Goal: Task Accomplishment & Management: Manage account settings

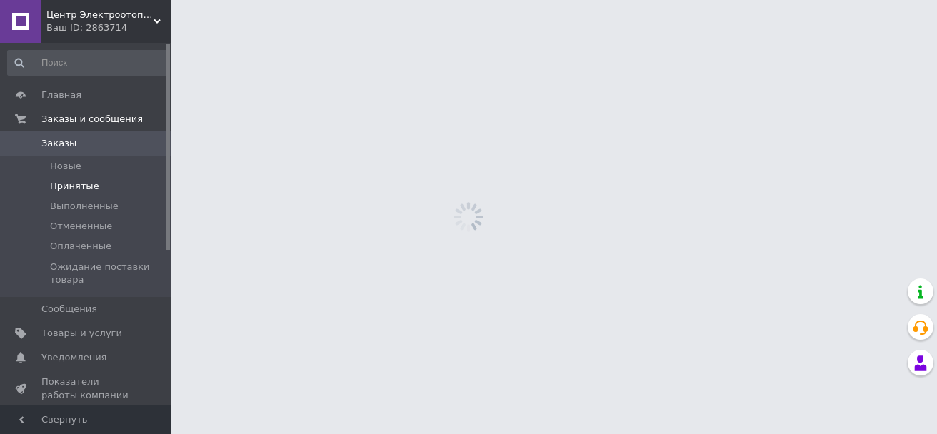
click at [74, 178] on li "Принятые" at bounding box center [88, 186] width 176 height 20
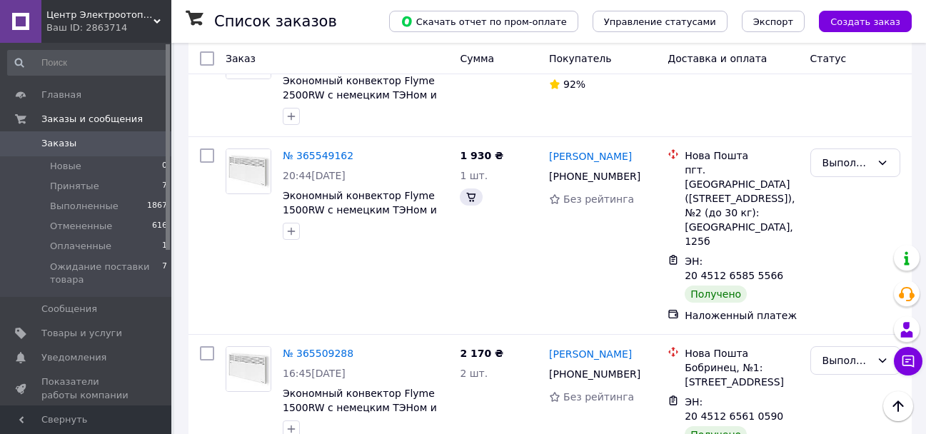
scroll to position [1999, 0]
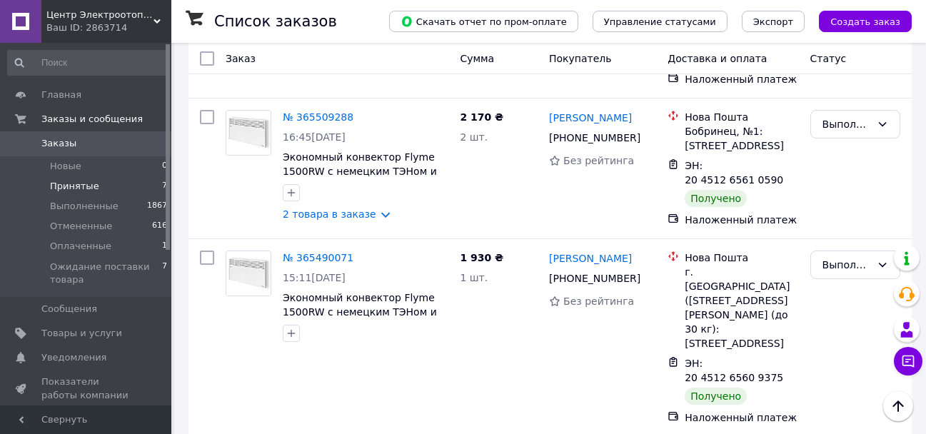
click at [78, 185] on span "Принятые" at bounding box center [74, 186] width 49 height 13
click at [106, 187] on li "Принятые 7" at bounding box center [88, 186] width 176 height 20
click at [71, 156] on div "Заказы 0 Новые 0 Принятые 7 Выполненные 1867 Отмененные 616 Оплаченные 1 Ожидан…" at bounding box center [88, 214] width 176 height 166
click at [79, 191] on span "Принятые" at bounding box center [74, 186] width 49 height 13
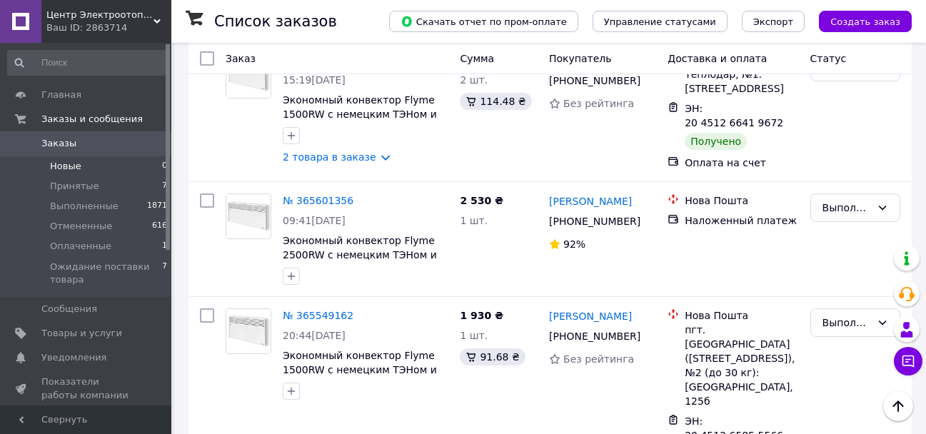
drag, startPoint x: 63, startPoint y: 185, endPoint x: 108, endPoint y: 166, distance: 48.9
click at [65, 185] on span "Принятые" at bounding box center [74, 186] width 49 height 13
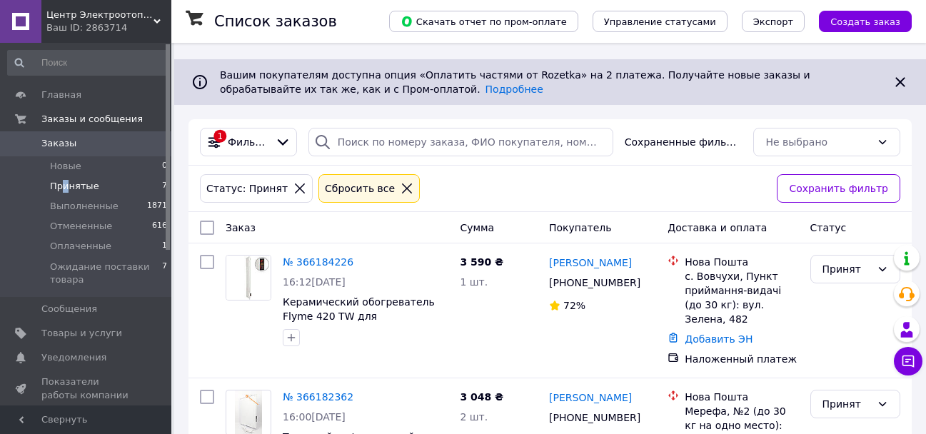
scroll to position [214, 0]
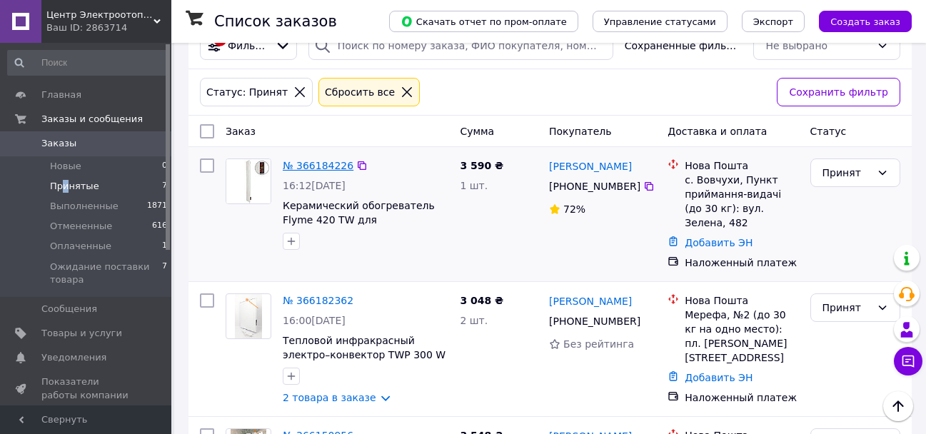
click at [297, 164] on link "№ 366184226" at bounding box center [318, 165] width 71 height 11
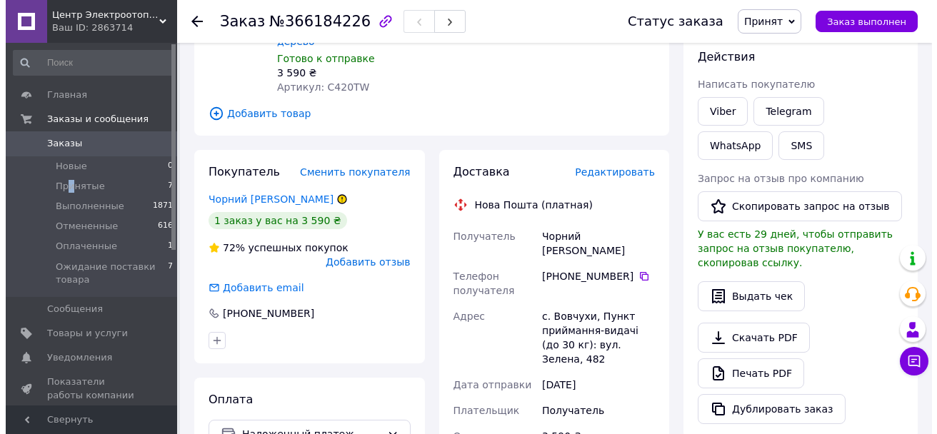
scroll to position [214, 0]
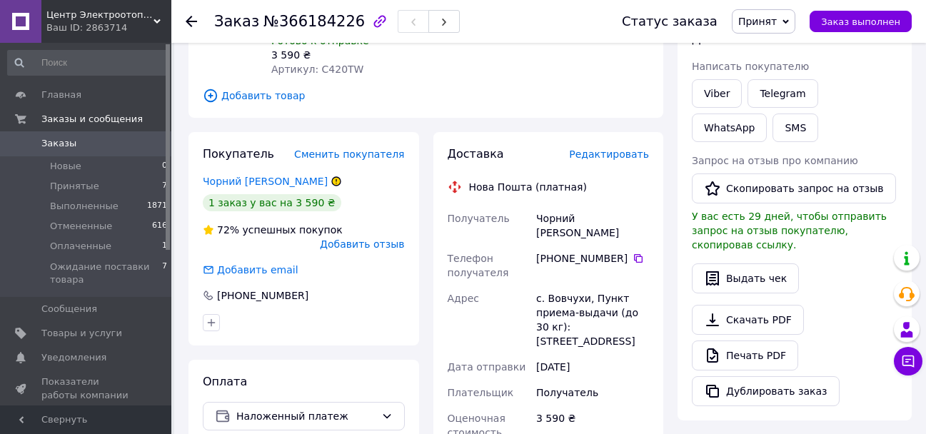
click at [629, 149] on span "Редактировать" at bounding box center [609, 154] width 80 height 11
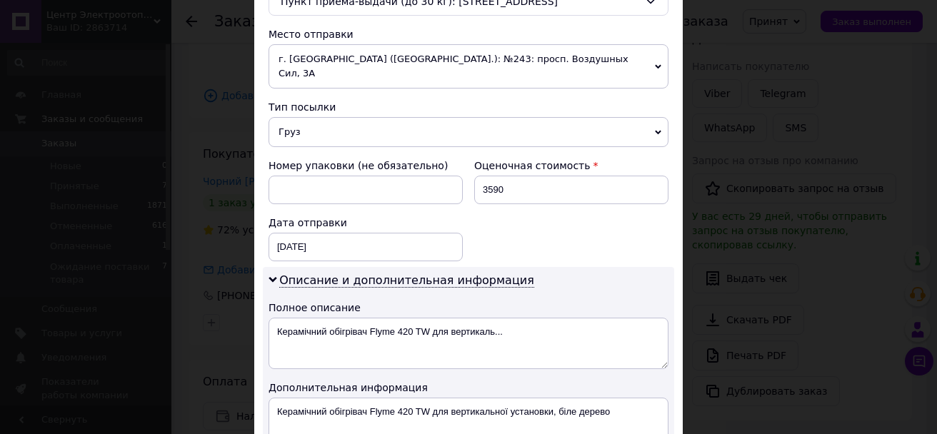
scroll to position [387, 0]
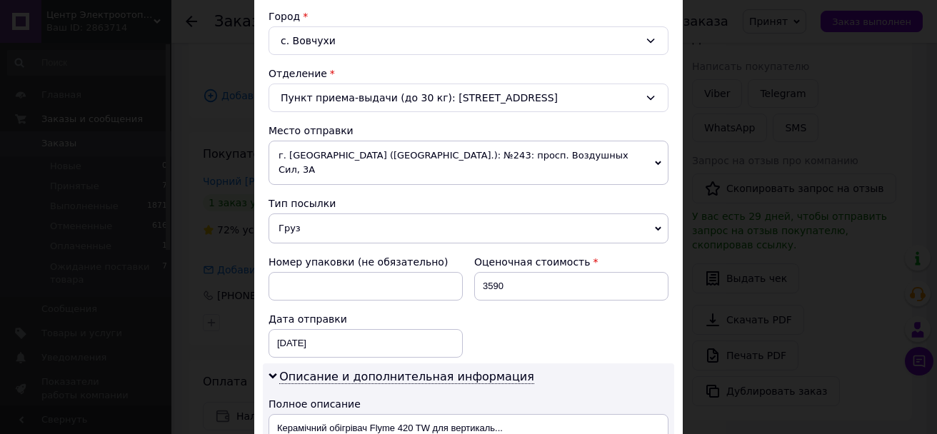
click at [318, 43] on div "с. Вовчухи" at bounding box center [468, 40] width 400 height 29
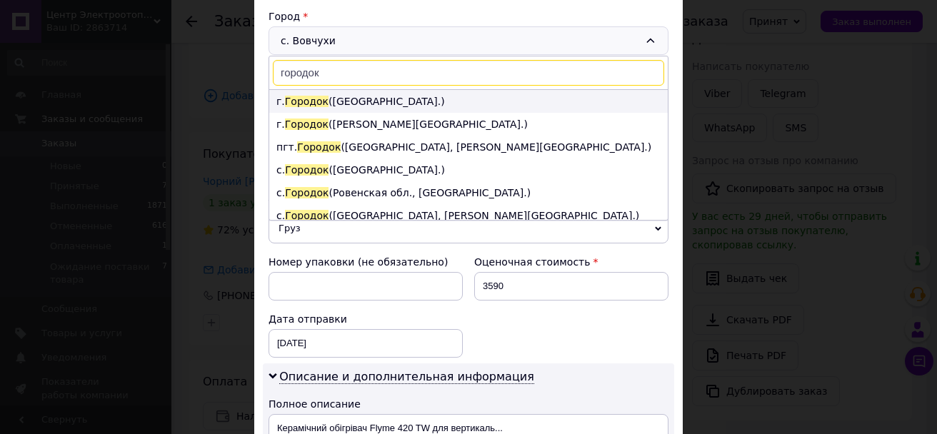
type input "городок"
click at [348, 99] on li "г. Городок (Львовская обл.)" at bounding box center [468, 101] width 398 height 23
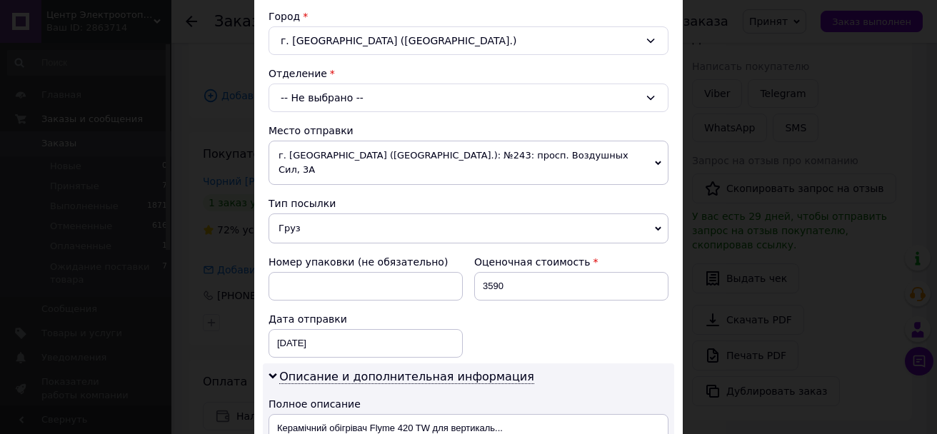
click at [337, 104] on div "-- Не выбрано --" at bounding box center [468, 98] width 400 height 29
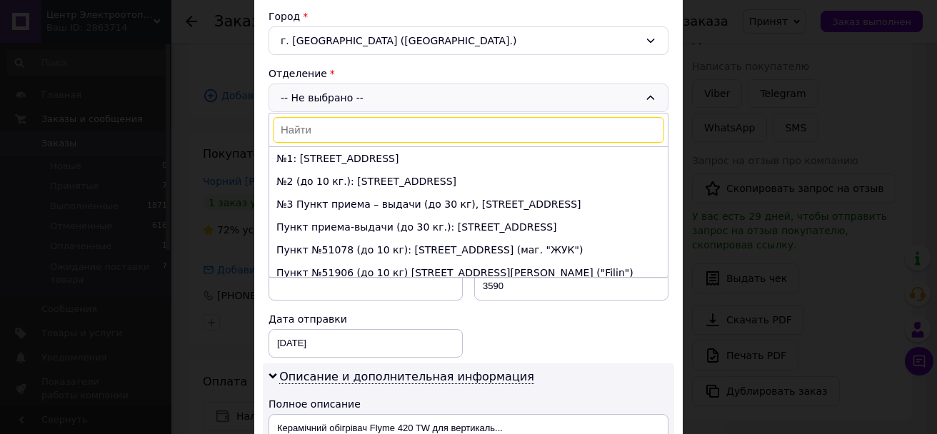
click at [335, 157] on li "№1: ул. Львовская, 38л" at bounding box center [468, 158] width 398 height 23
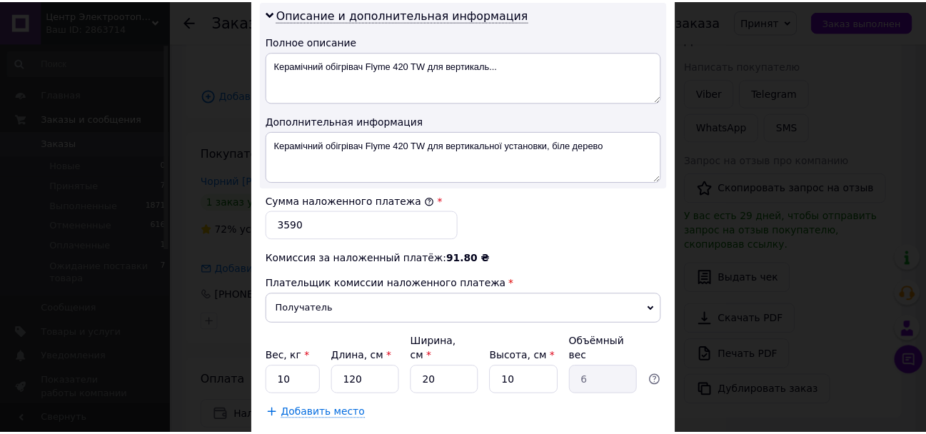
scroll to position [815, 0]
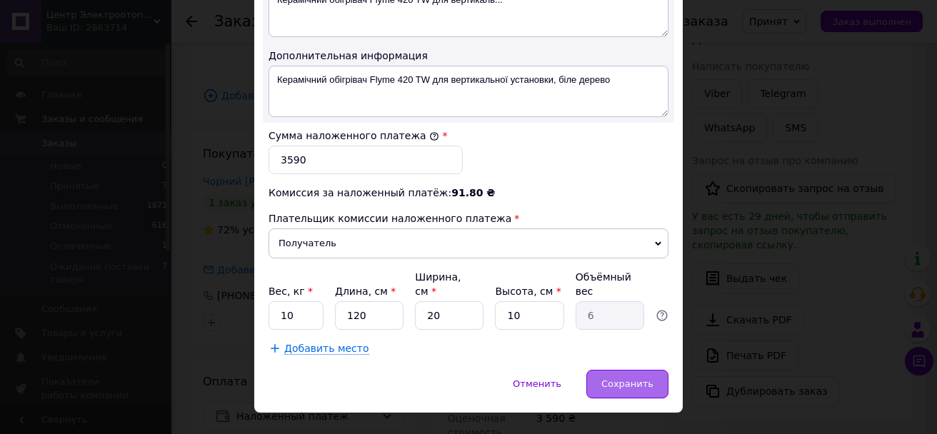
click at [631, 378] on span "Сохранить" at bounding box center [627, 383] width 52 height 11
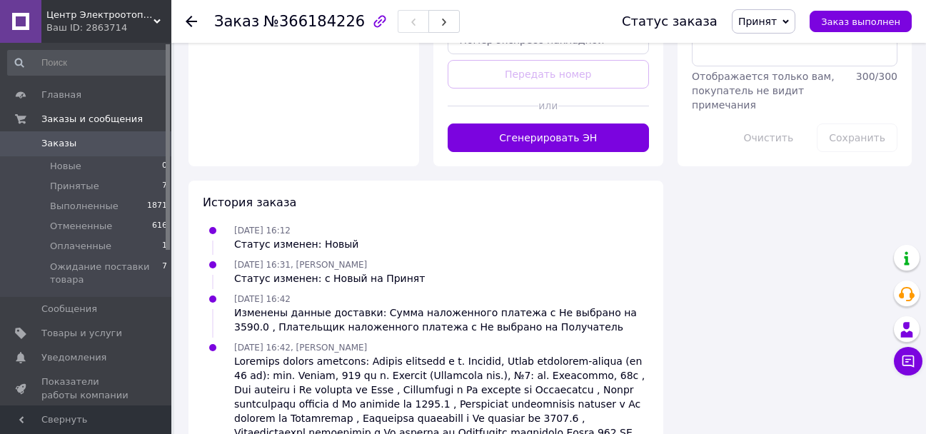
scroll to position [857, 0]
